Goal: Use online tool/utility: Utilize a website feature to perform a specific function

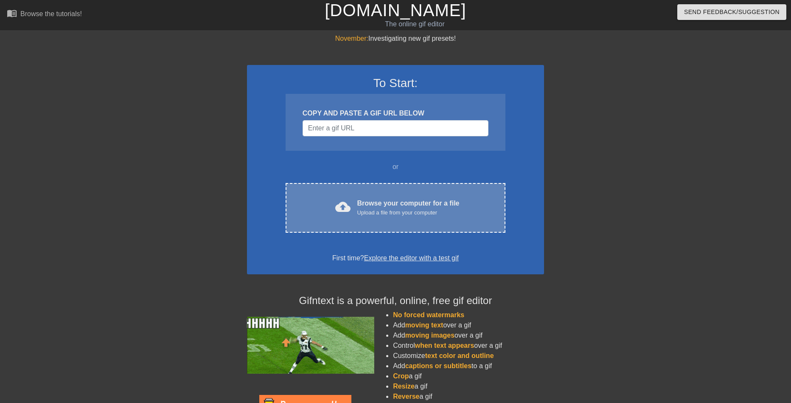
click at [414, 218] on div "cloud_upload Browse your computer for a file Upload a file from your computer C…" at bounding box center [395, 208] width 220 height 50
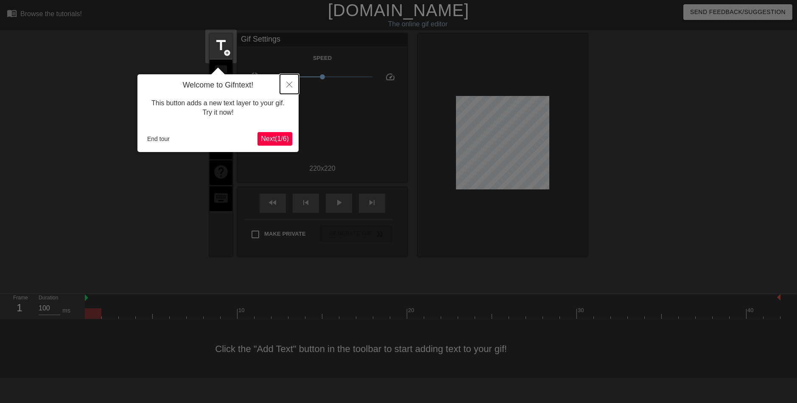
click at [289, 85] on icon "Close" at bounding box center [289, 84] width 6 height 6
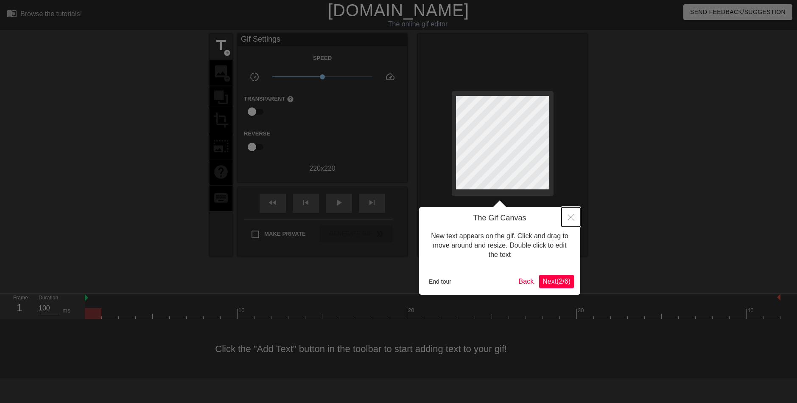
click at [574, 219] on button "Close" at bounding box center [571, 217] width 19 height 20
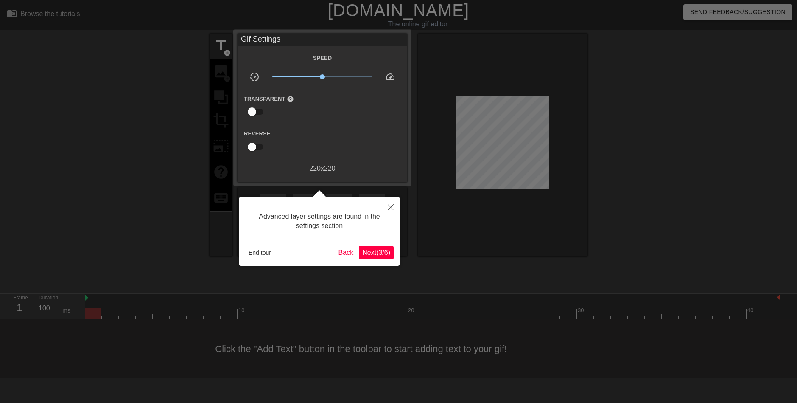
click at [375, 252] on span "Next ( 3 / 6 )" at bounding box center [376, 252] width 28 height 7
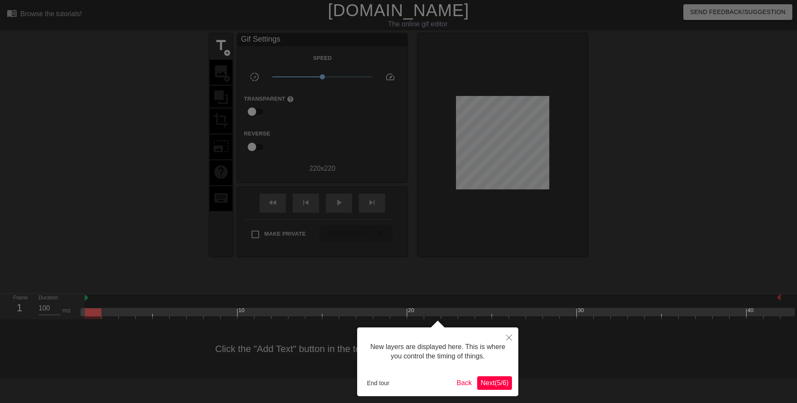
click at [490, 384] on span "Next ( 5 / 6 )" at bounding box center [495, 382] width 28 height 7
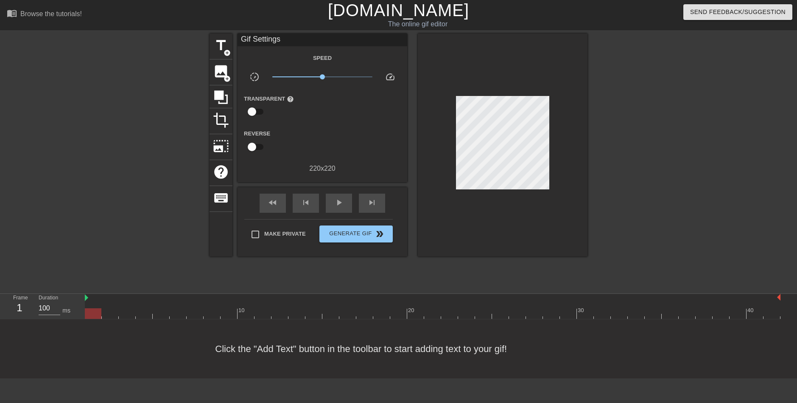
scroll to position [0, 6]
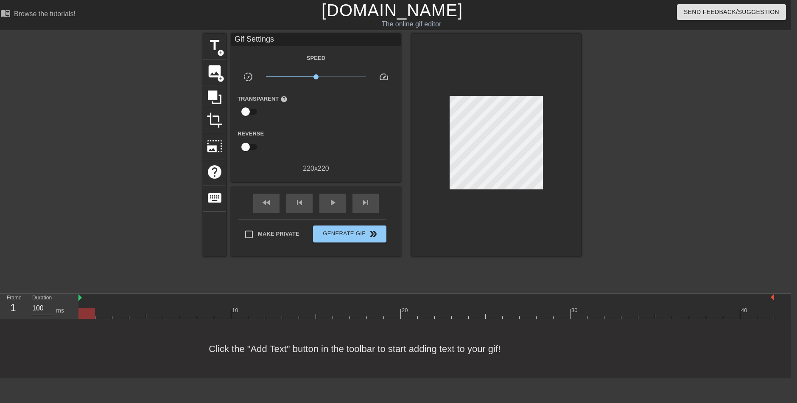
click at [453, 356] on div "Click the "Add Text" button in the toolbar to start adding text to your gif!" at bounding box center [392, 348] width 797 height 59
drag, startPoint x: 84, startPoint y: 313, endPoint x: 776, endPoint y: 306, distance: 691.8
click at [776, 306] on div "10 20 30 40" at bounding box center [434, 306] width 712 height 25
click at [469, 352] on div "Click the "Add Text" button in the toolbar to start adding text to your gif!" at bounding box center [392, 348] width 797 height 59
click at [216, 73] on span "image" at bounding box center [215, 71] width 16 height 16
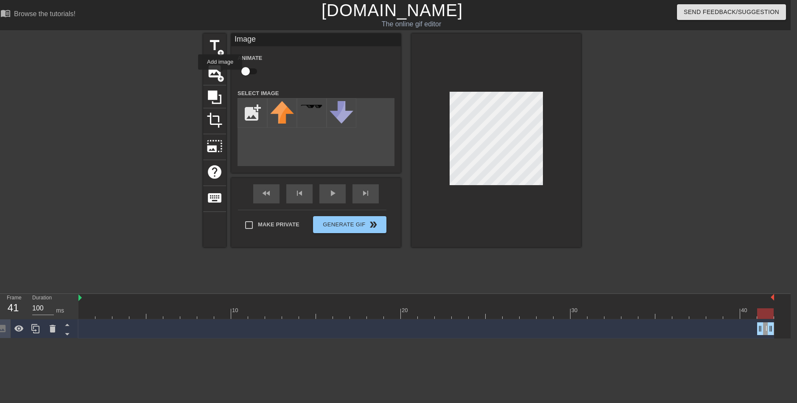
scroll to position [0, 0]
drag, startPoint x: 772, startPoint y: 313, endPoint x: 748, endPoint y: 314, distance: 23.3
click at [757, 313] on div at bounding box center [765, 313] width 17 height 11
click at [769, 311] on div at bounding box center [426, 313] width 696 height 11
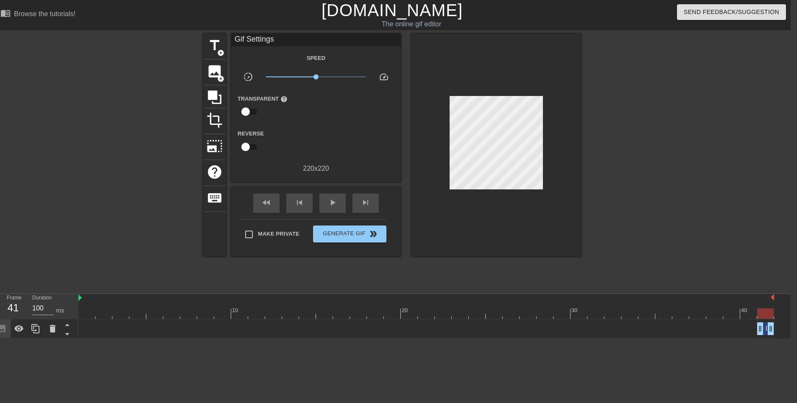
click at [735, 334] on div "Image drag_handle drag_handle" at bounding box center [426, 328] width 696 height 13
click at [6, 327] on icon at bounding box center [2, 328] width 10 height 10
drag, startPoint x: 80, startPoint y: 299, endPoint x: 101, endPoint y: 297, distance: 21.7
